Goal: Task Accomplishment & Management: Use online tool/utility

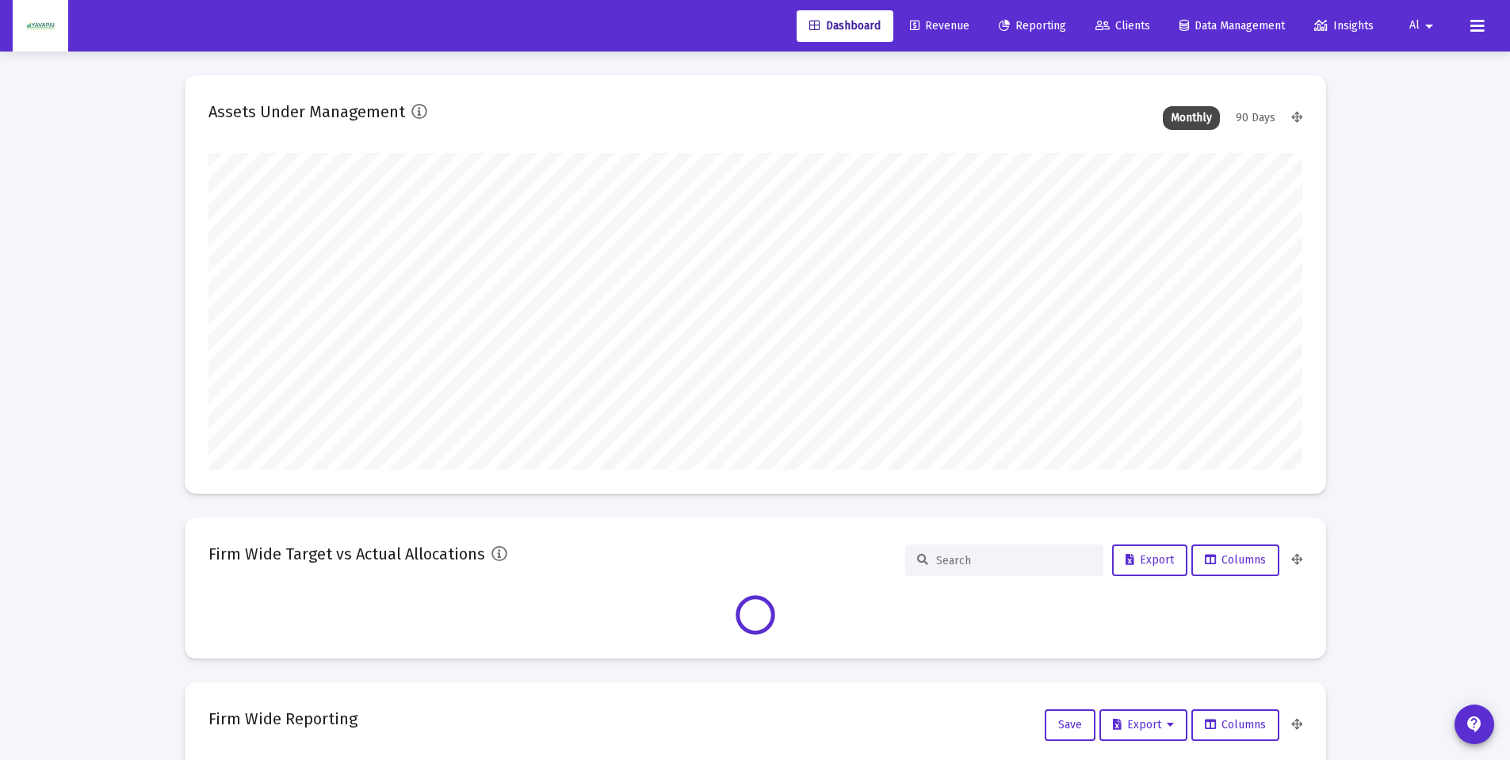
scroll to position [317, 1094]
type input "[DATE]"
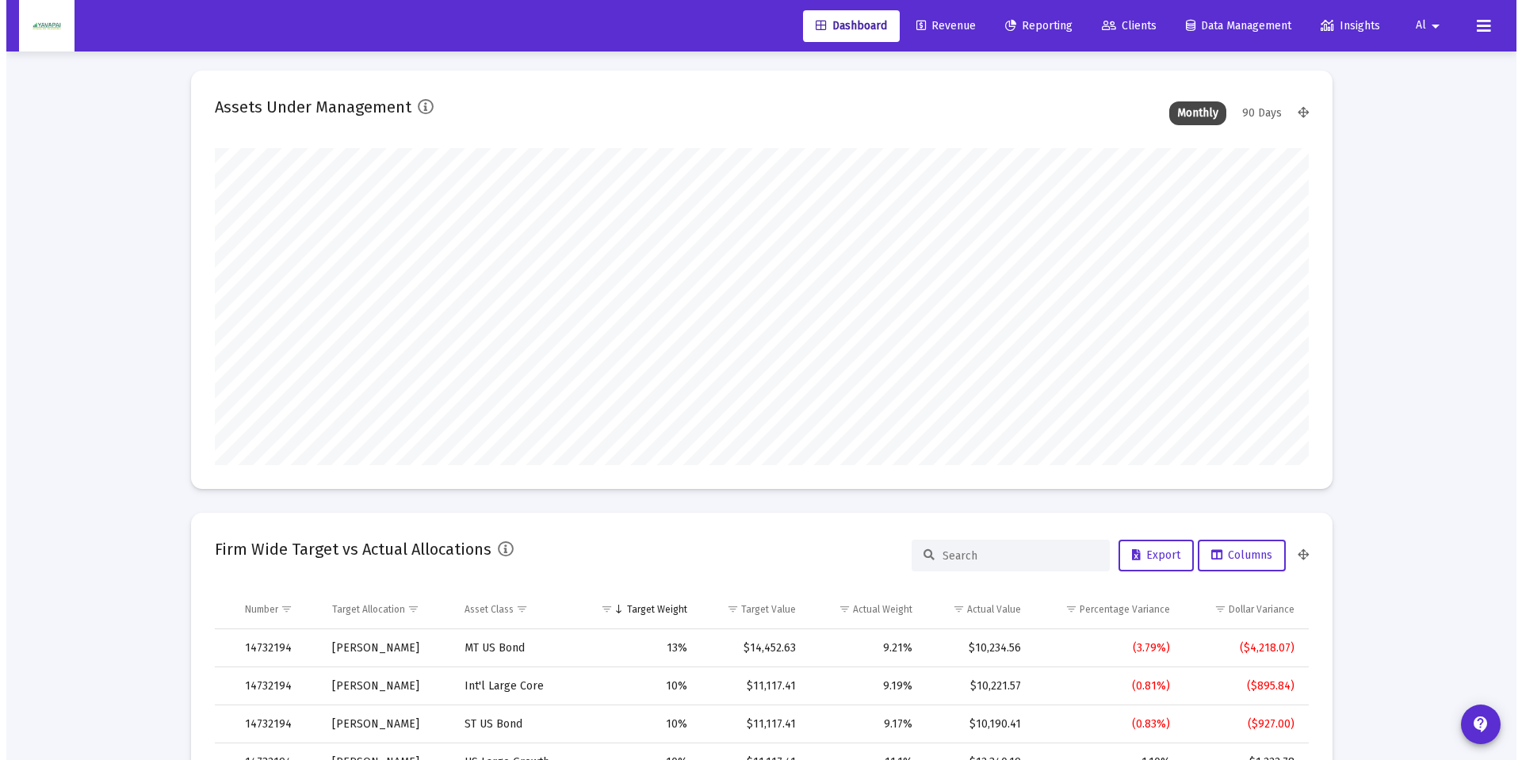
scroll to position [0, 0]
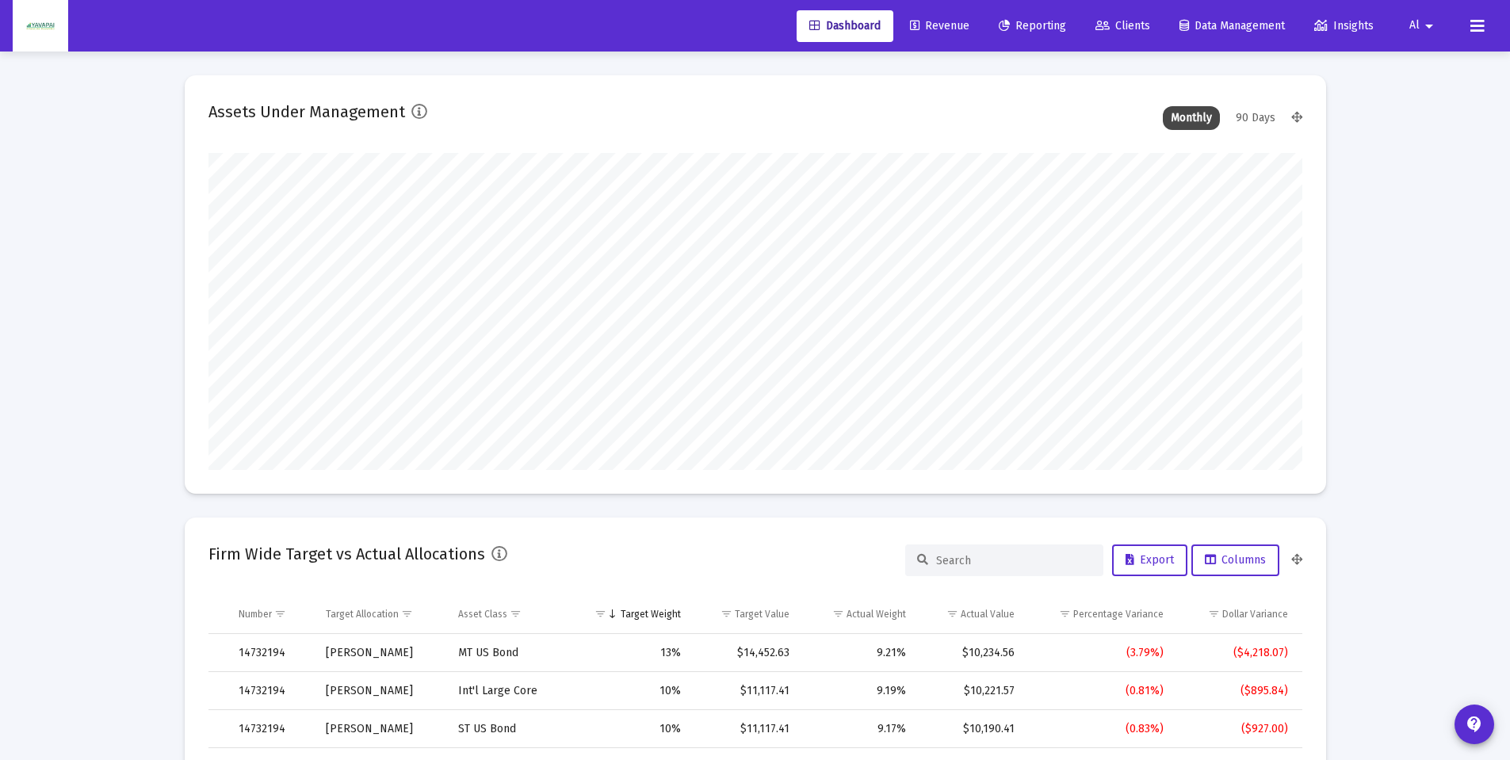
drag, startPoint x: 1042, startPoint y: 21, endPoint x: 1031, endPoint y: 45, distance: 27.0
click at [1042, 21] on span "Reporting" at bounding box center [1032, 25] width 67 height 13
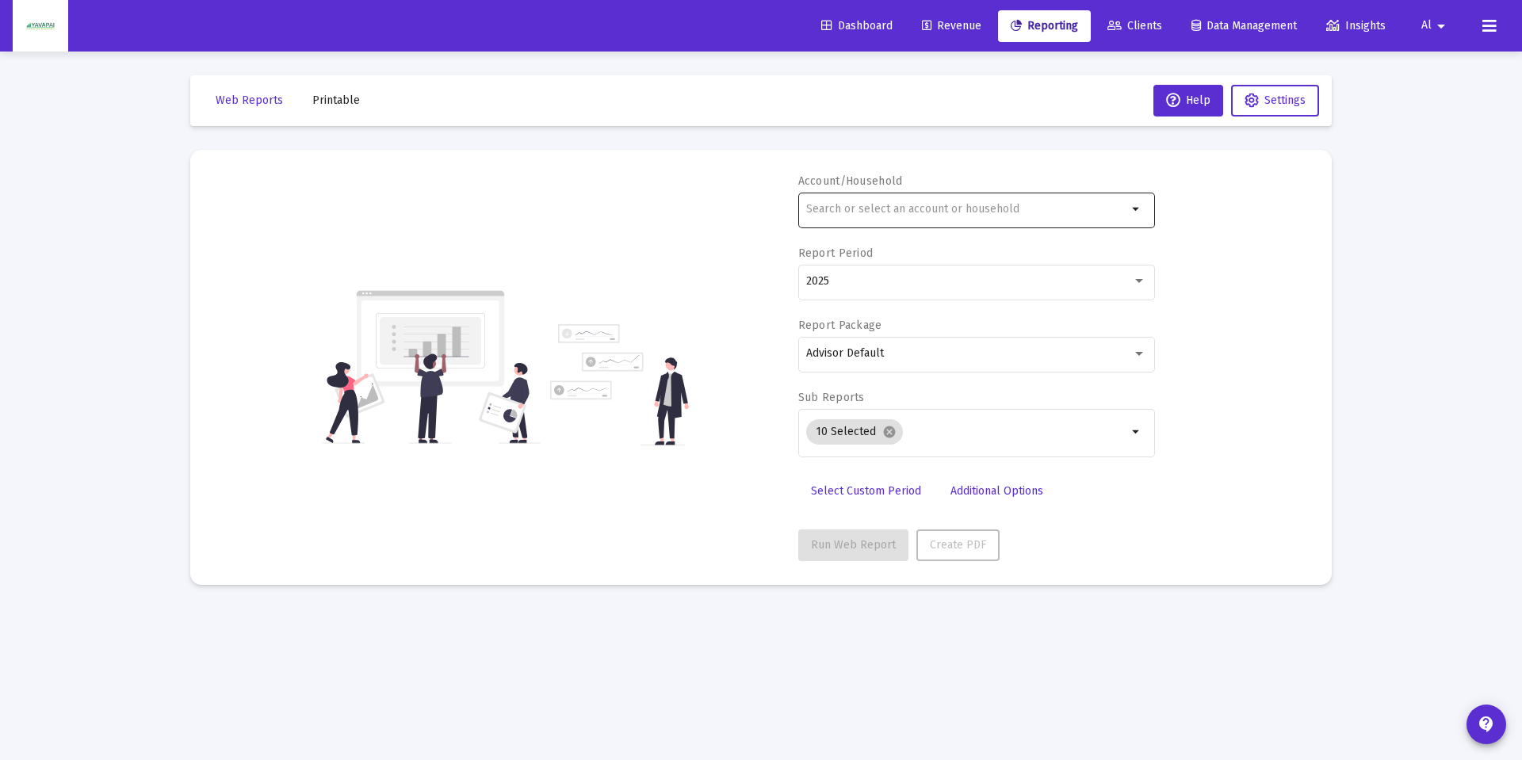
click at [908, 203] on input "text" at bounding box center [966, 209] width 321 height 13
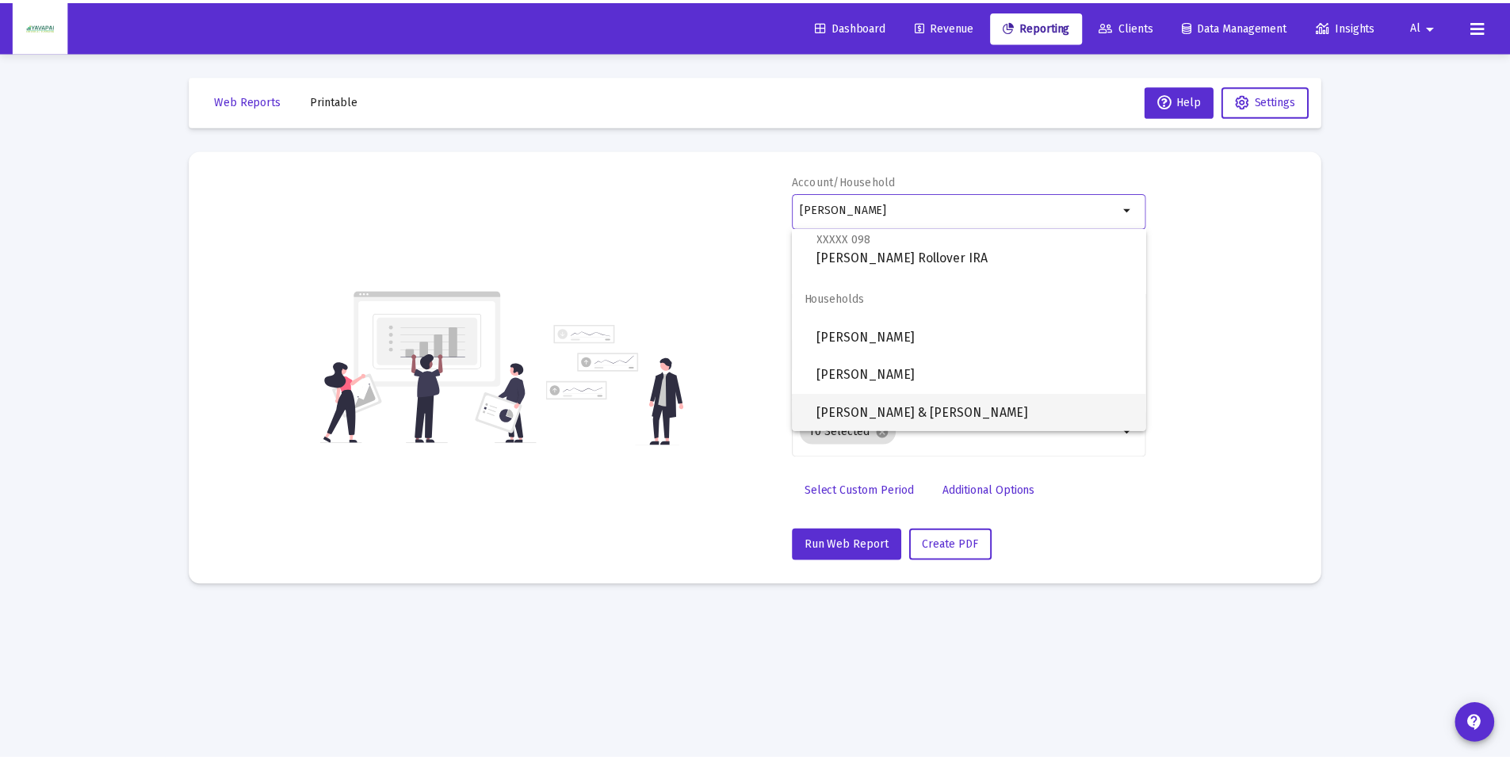
scroll to position [342, 0]
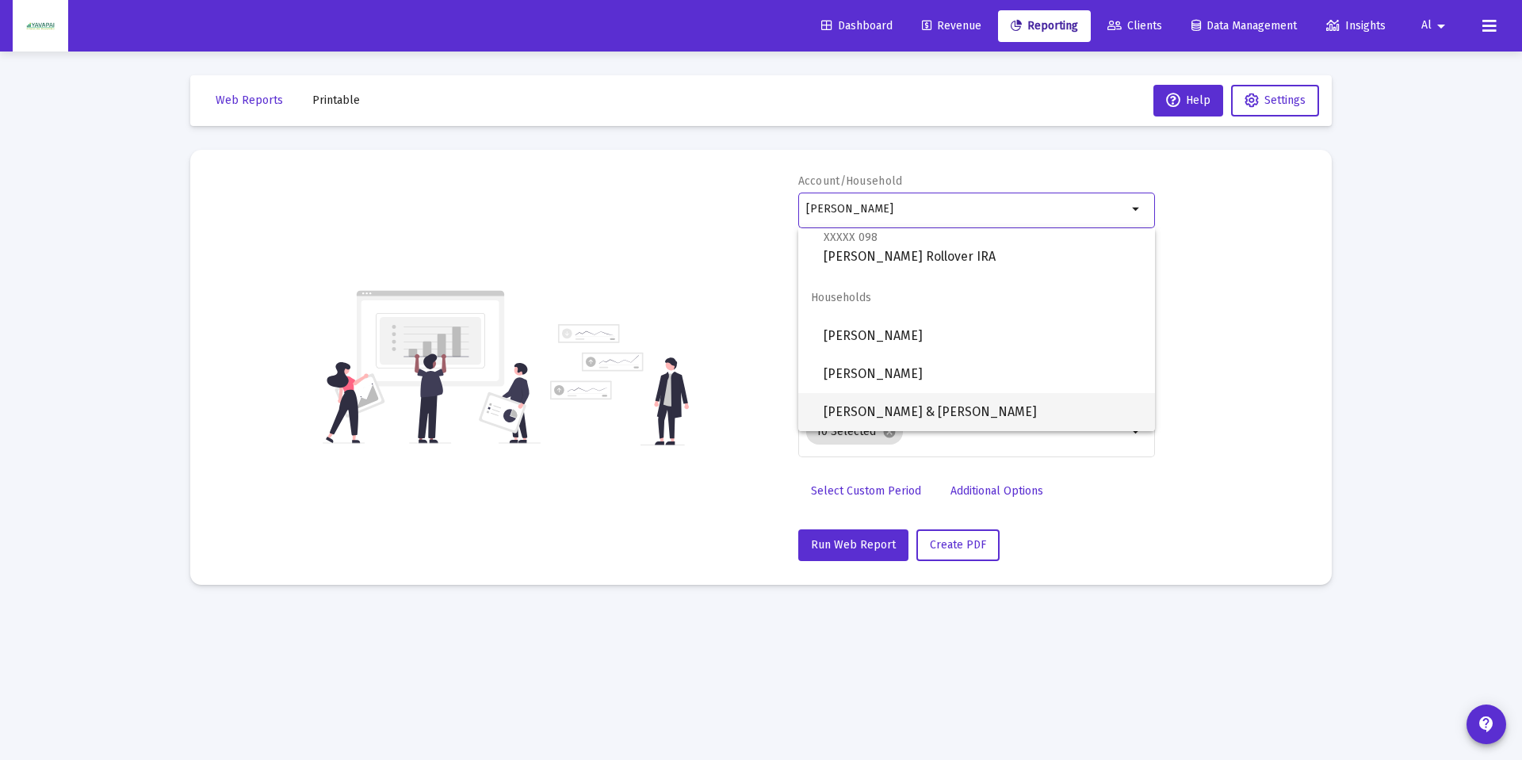
click at [942, 411] on span "[PERSON_NAME] & [PERSON_NAME]" at bounding box center [983, 412] width 319 height 38
type input "[PERSON_NAME] & [PERSON_NAME]"
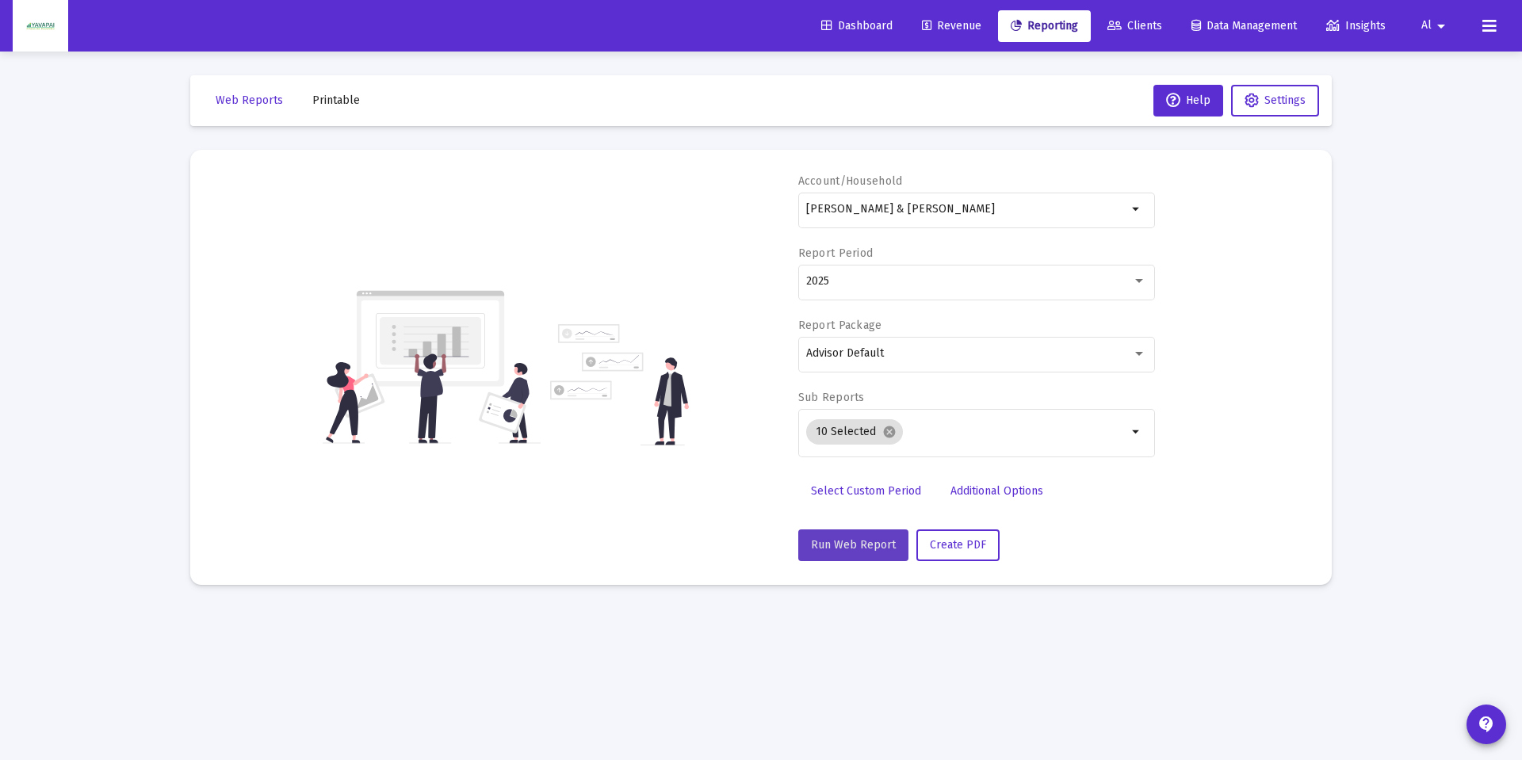
click at [861, 546] on span "Run Web Report" at bounding box center [853, 544] width 85 height 13
select select "View all"
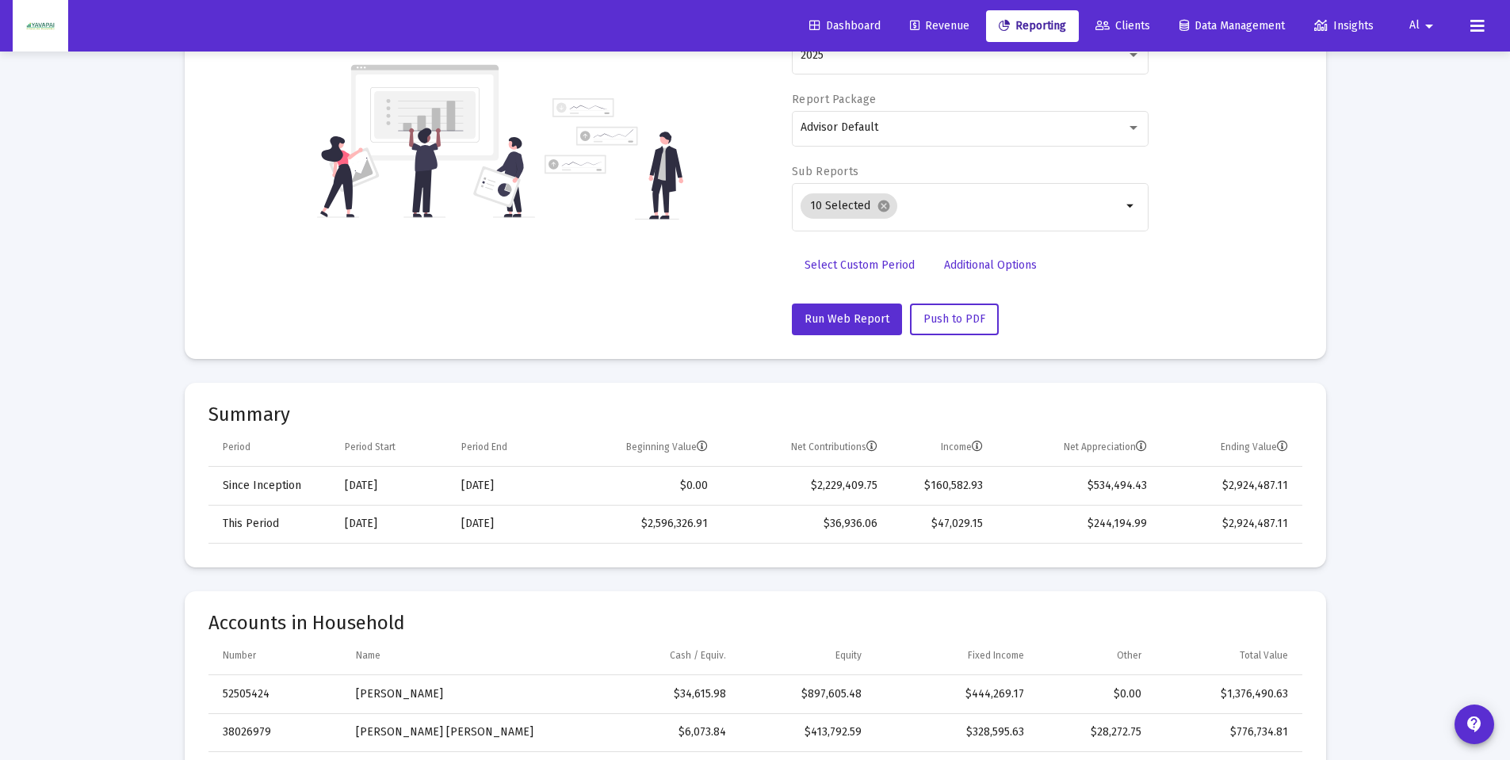
scroll to position [0, 0]
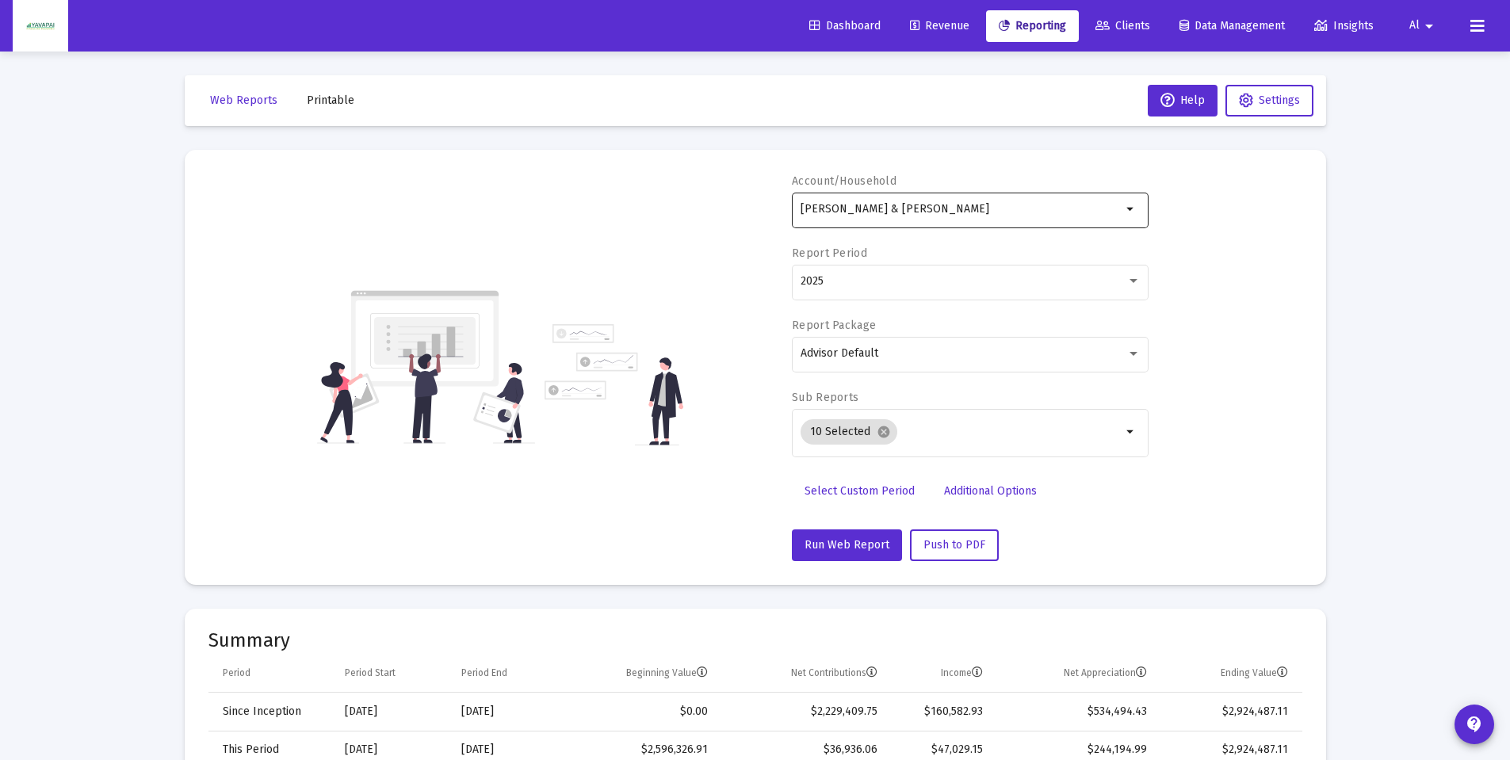
click at [1038, 216] on div "[PERSON_NAME] & [PERSON_NAME]" at bounding box center [961, 208] width 321 height 39
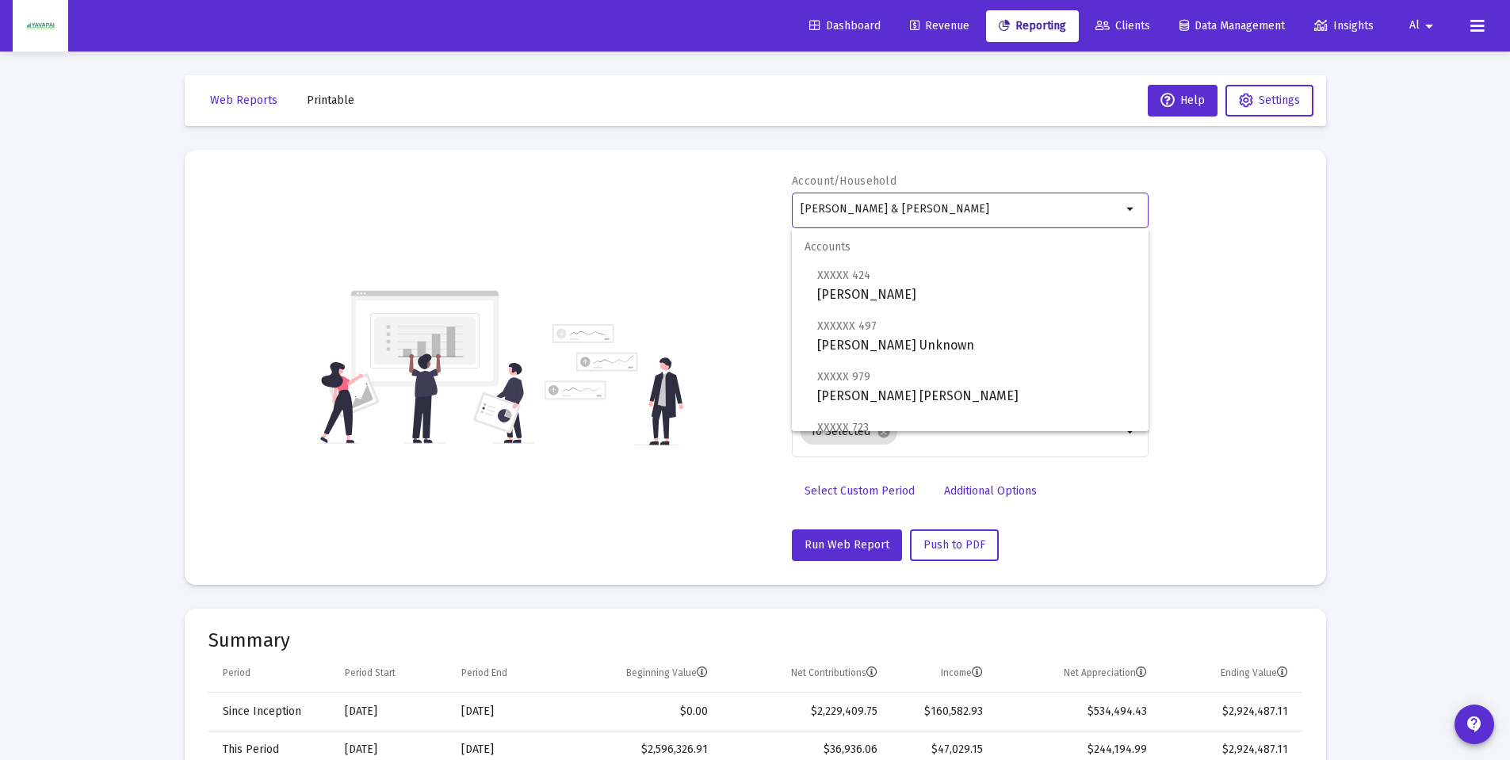
click at [1038, 216] on div "[PERSON_NAME] & [PERSON_NAME]" at bounding box center [961, 208] width 321 height 39
click at [1010, 205] on input "[PERSON_NAME] & [PERSON_NAME]" at bounding box center [961, 209] width 321 height 13
click at [920, 290] on span "XXXXX 424 [PERSON_NAME] Trust" at bounding box center [976, 285] width 319 height 39
type input "[PERSON_NAME]"
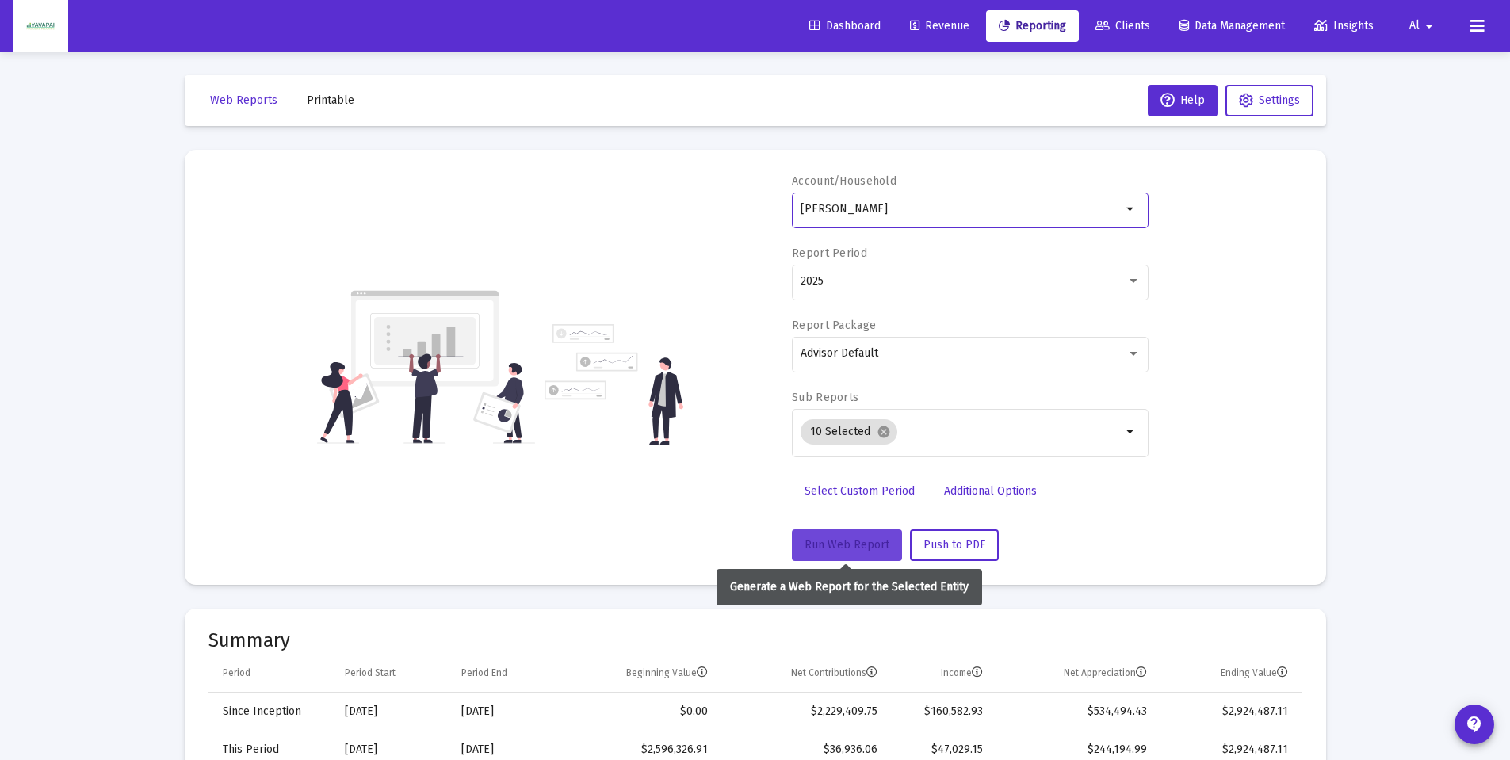
click at [847, 549] on span "Run Web Report" at bounding box center [847, 544] width 85 height 13
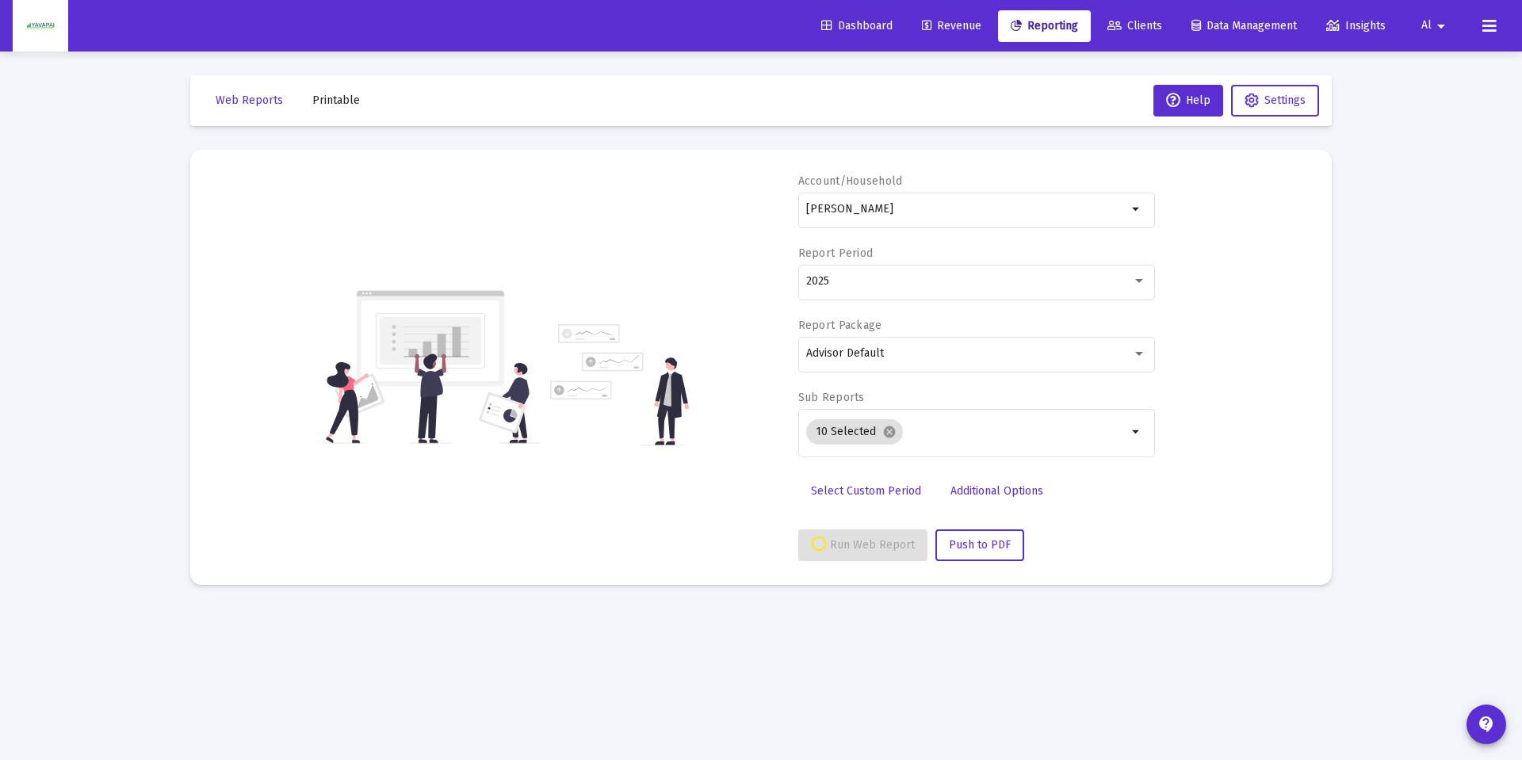
select select "View all"
